Goal: Task Accomplishment & Management: Use online tool/utility

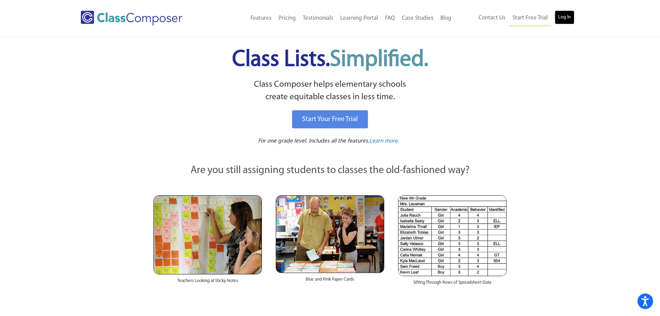
click at [566, 20] on link "Log In" at bounding box center [565, 17] width 20 height 14
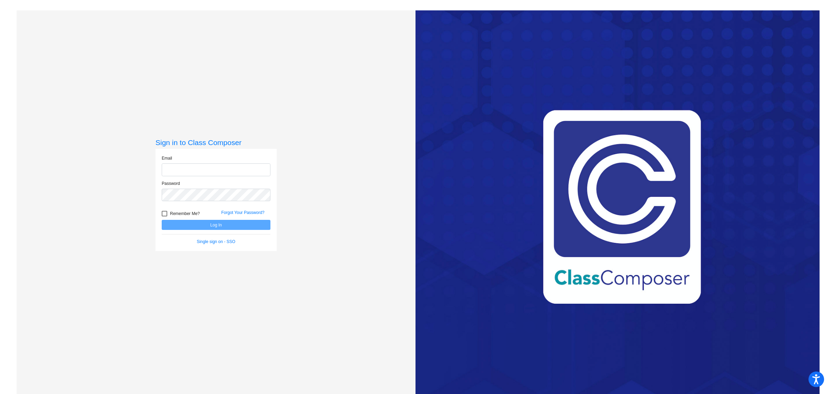
type input "kelly.lebedz@irsd.k12.de.us"
click at [236, 229] on button "Log In" at bounding box center [216, 225] width 109 height 10
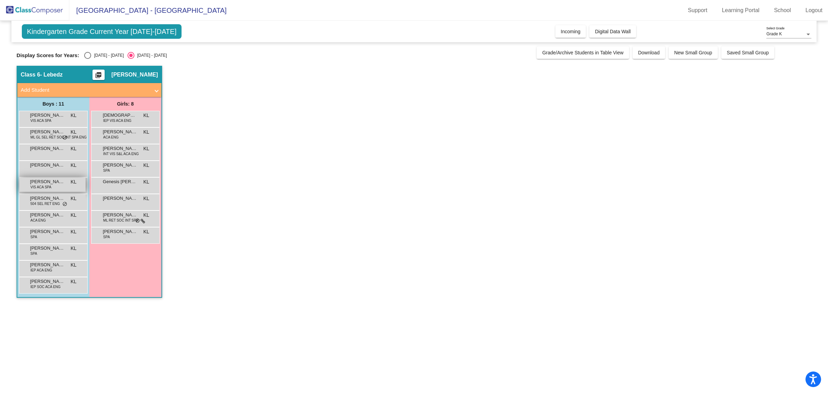
click at [54, 189] on div "Juan Lopez Gonzalez VIS ACA SPA KL lock do_not_disturb_alt" at bounding box center [52, 185] width 66 height 14
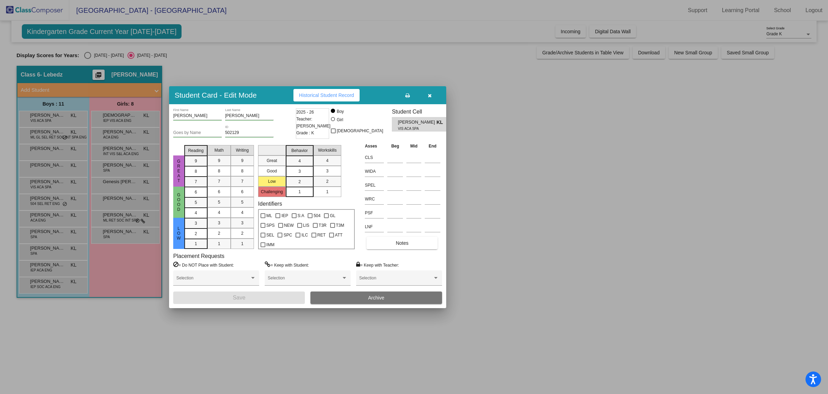
click at [494, 98] on div at bounding box center [414, 197] width 828 height 394
